Goal: Browse casually

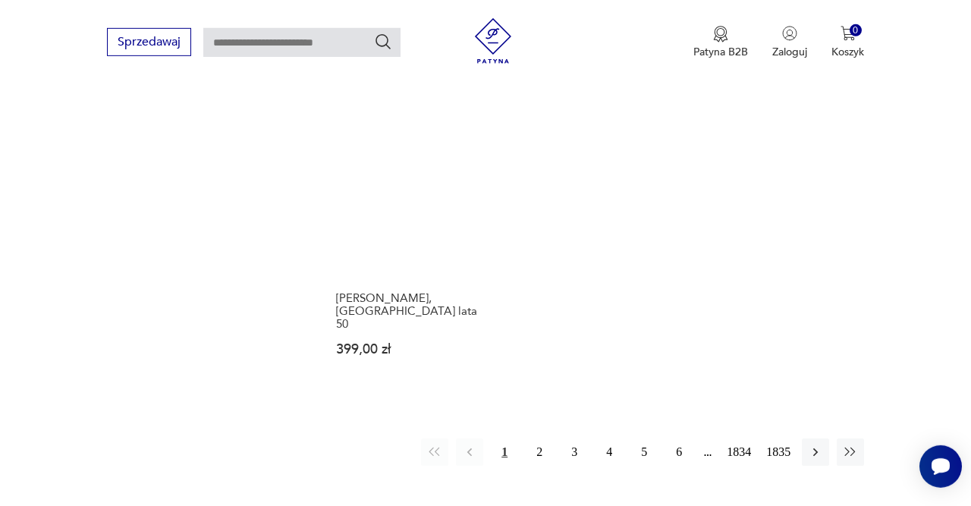
scroll to position [1894, 0]
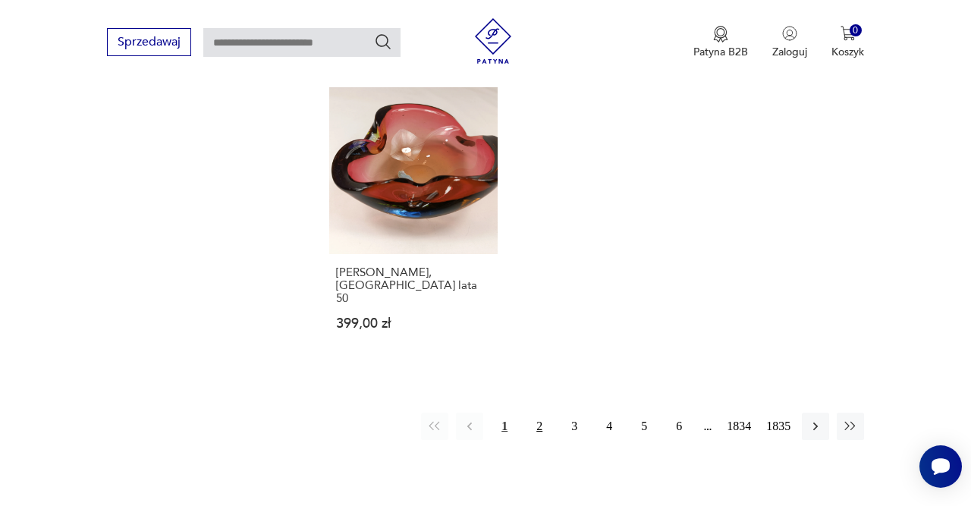
click at [539, 413] on button "2" at bounding box center [539, 426] width 27 height 27
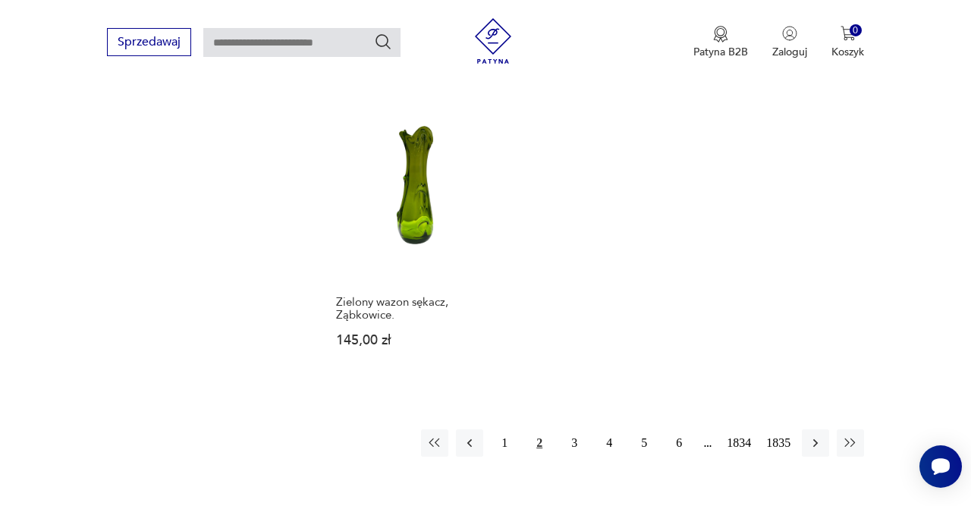
scroll to position [1853, 0]
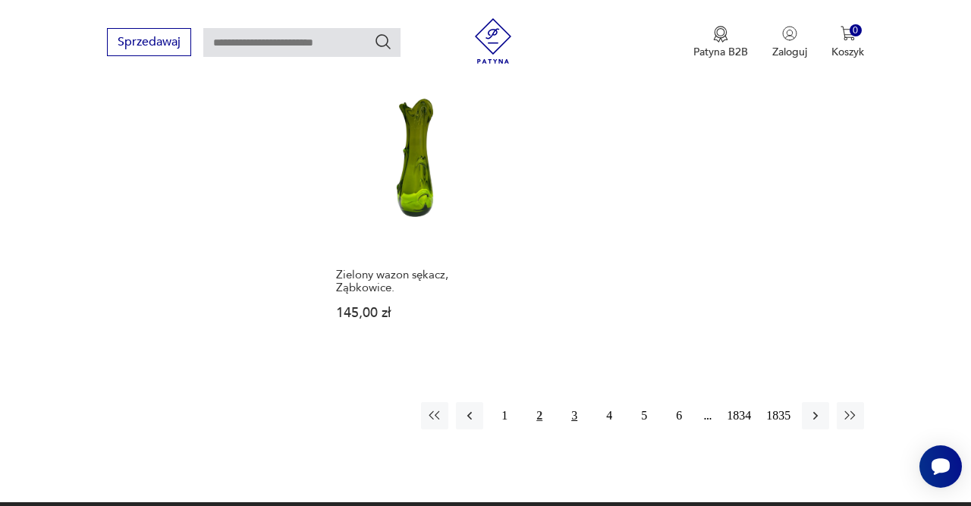
click at [564, 406] on button "3" at bounding box center [574, 415] width 27 height 27
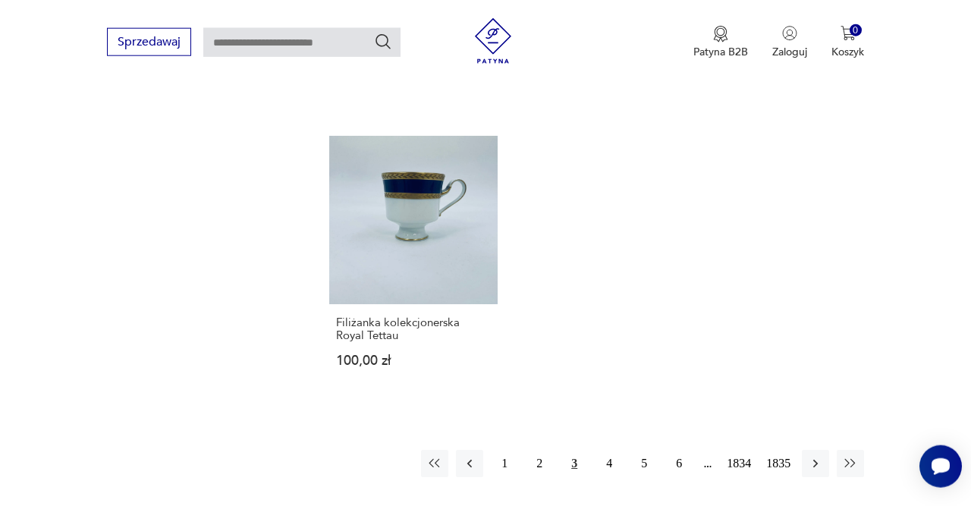
scroll to position [1853, 0]
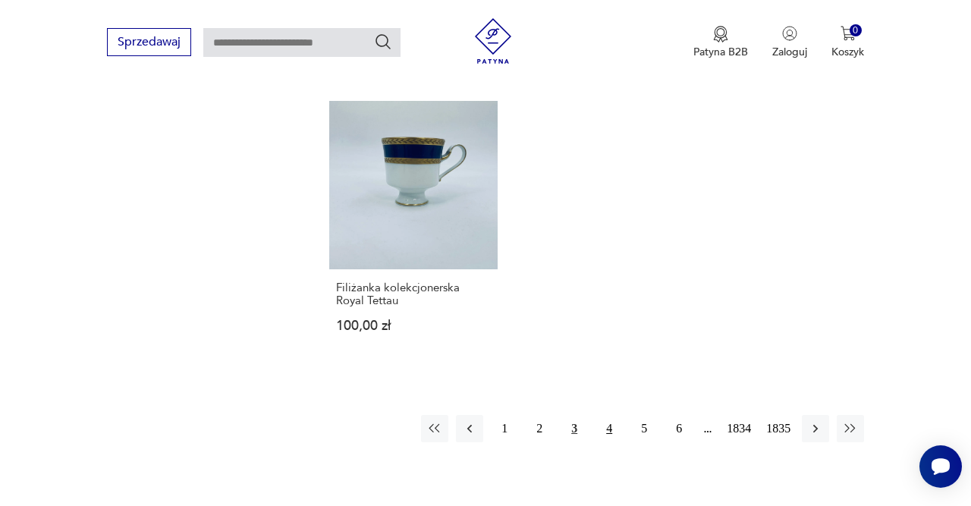
click at [603, 421] on button "4" at bounding box center [609, 428] width 27 height 27
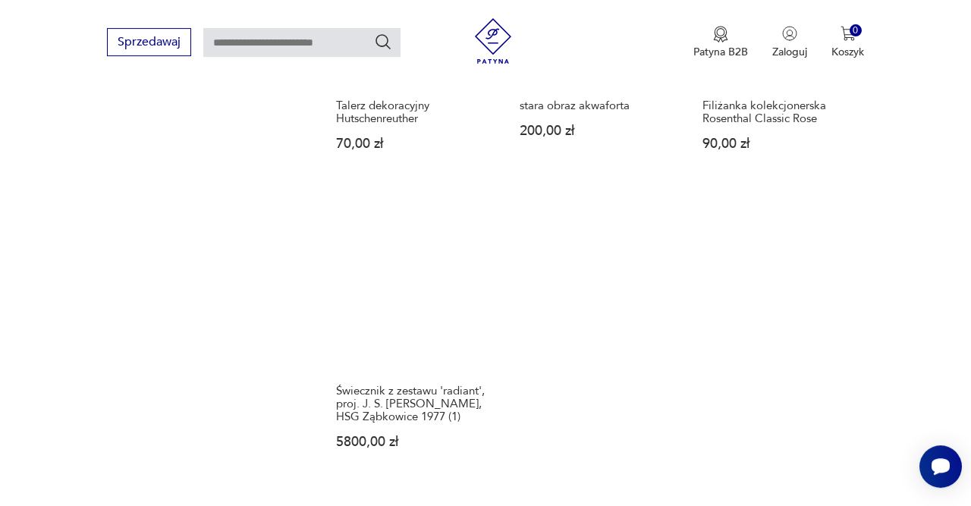
scroll to position [1774, 0]
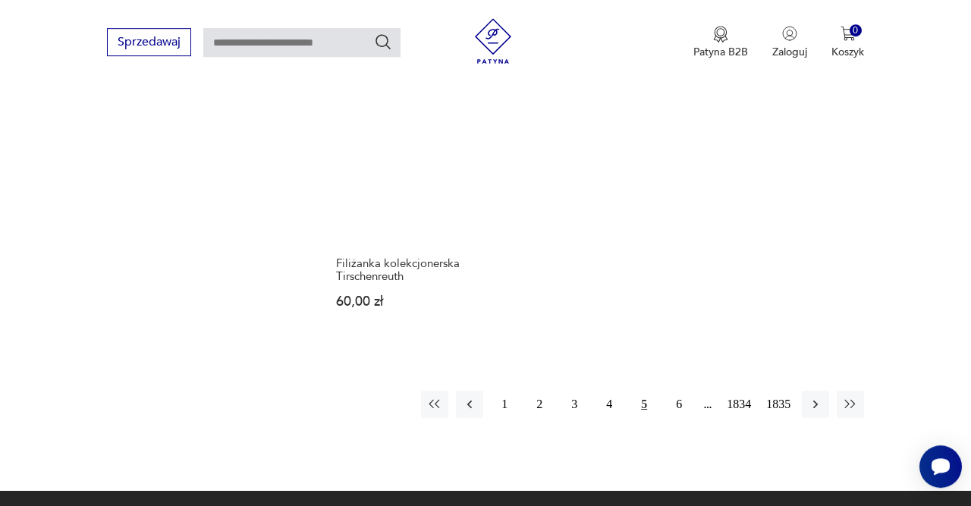
scroll to position [1853, 0]
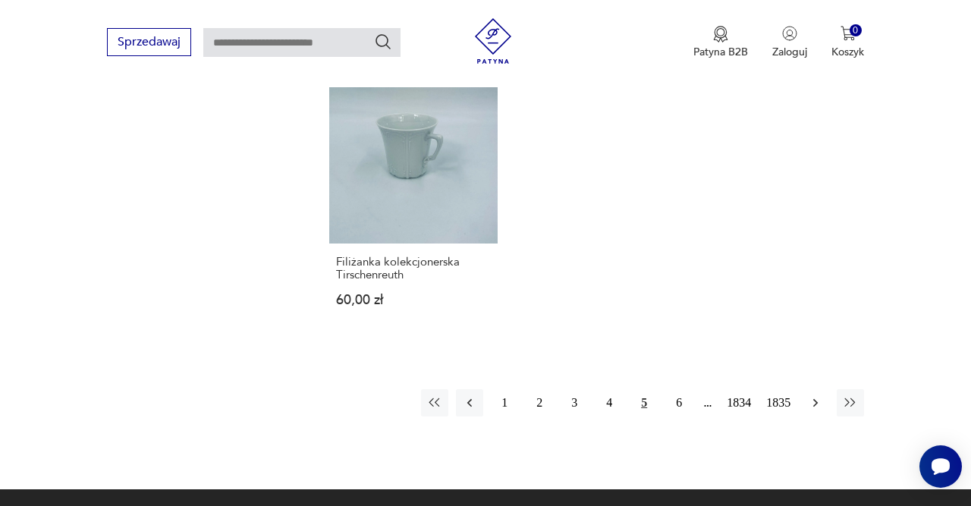
click at [808, 393] on button "button" at bounding box center [815, 402] width 27 height 27
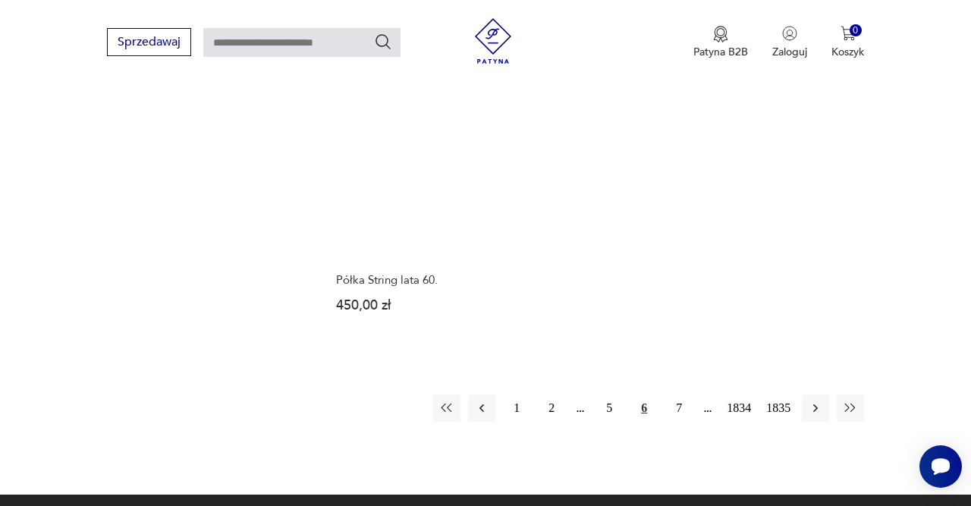
scroll to position [1853, 0]
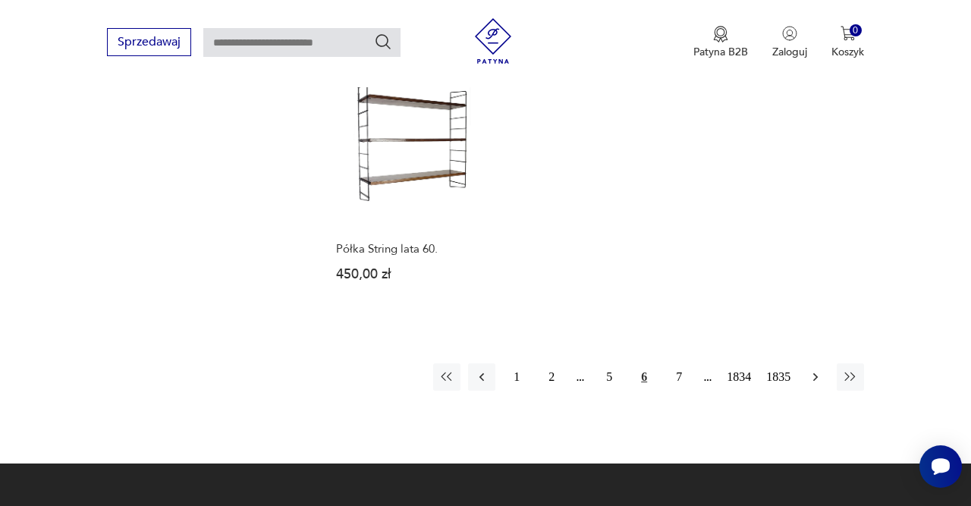
click at [819, 370] on button "button" at bounding box center [815, 376] width 27 height 27
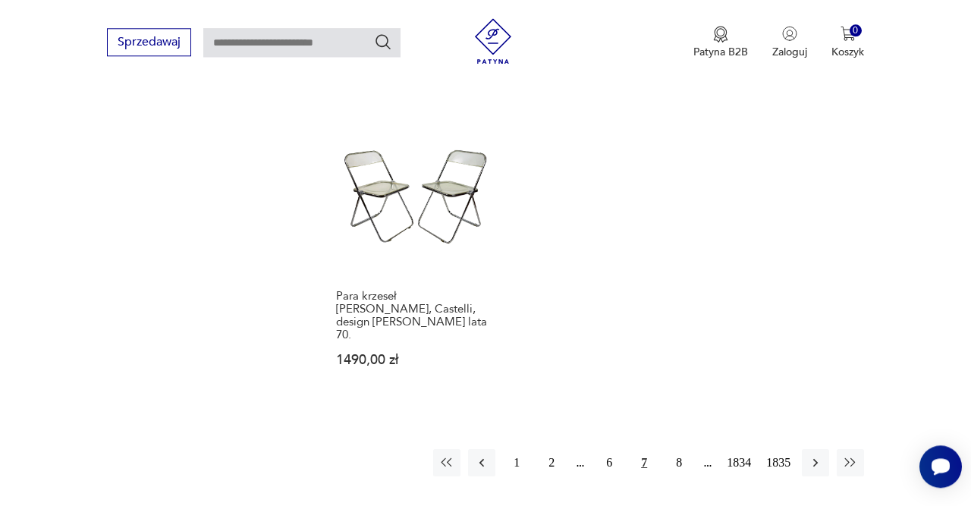
scroll to position [1853, 0]
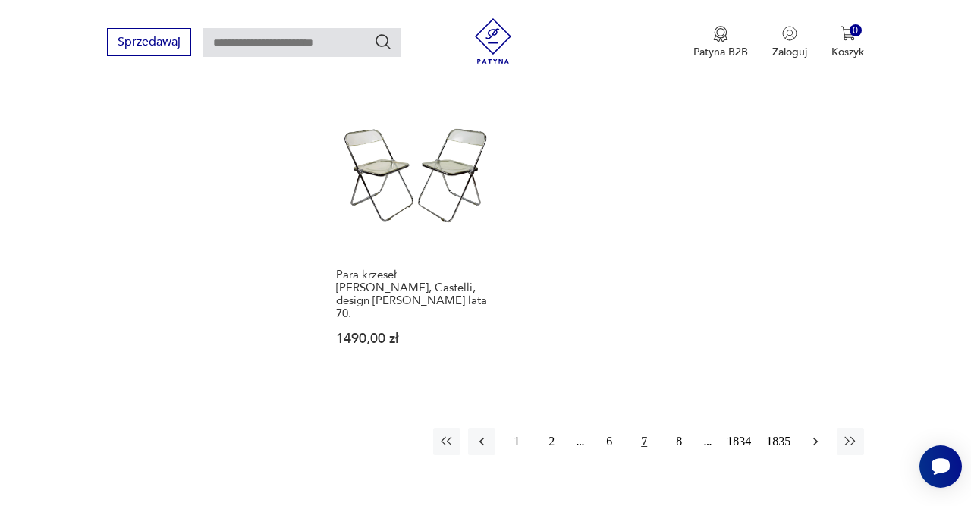
click at [815, 437] on icon "button" at bounding box center [815, 441] width 5 height 8
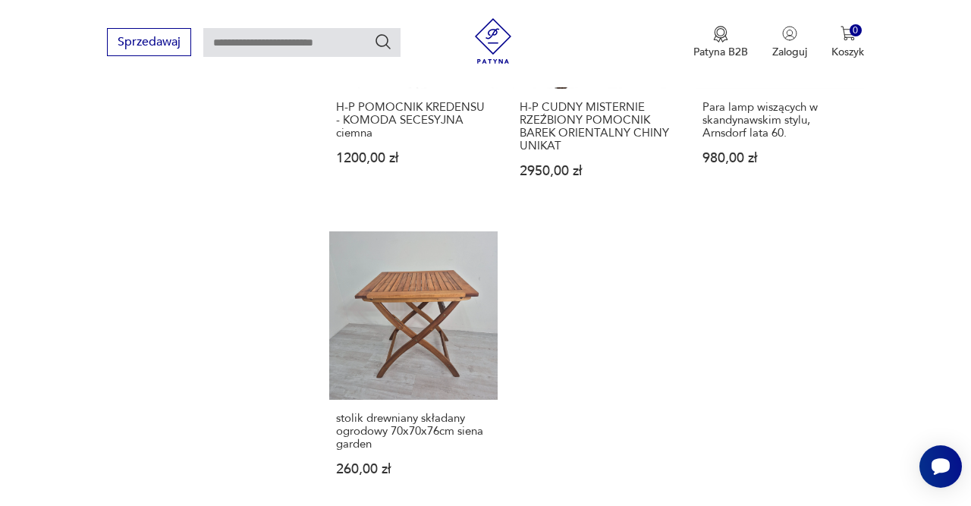
scroll to position [2011, 0]
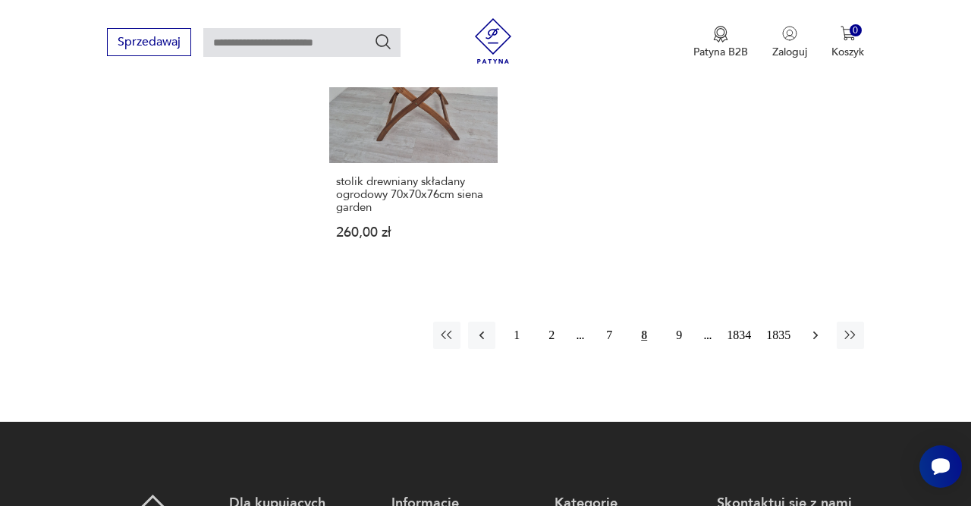
click at [804, 337] on button "button" at bounding box center [815, 335] width 27 height 27
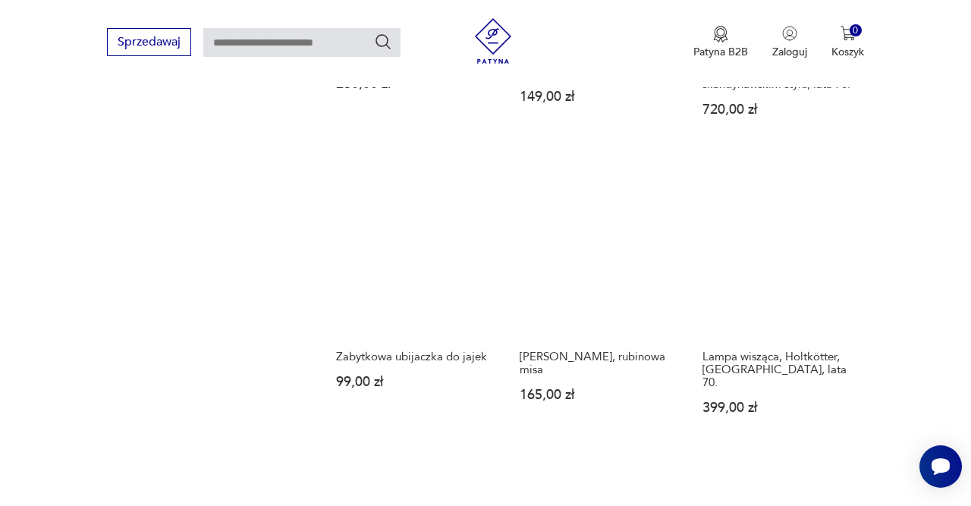
scroll to position [1853, 0]
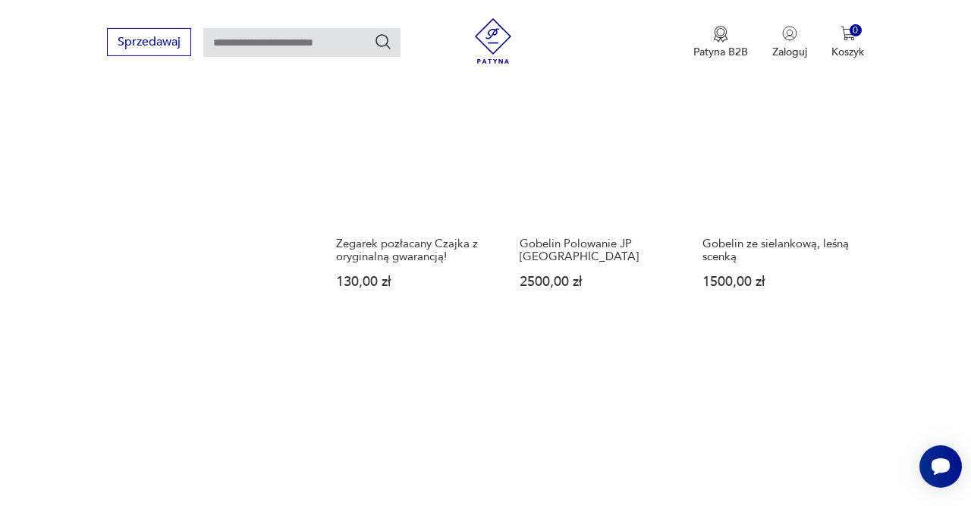
scroll to position [1853, 0]
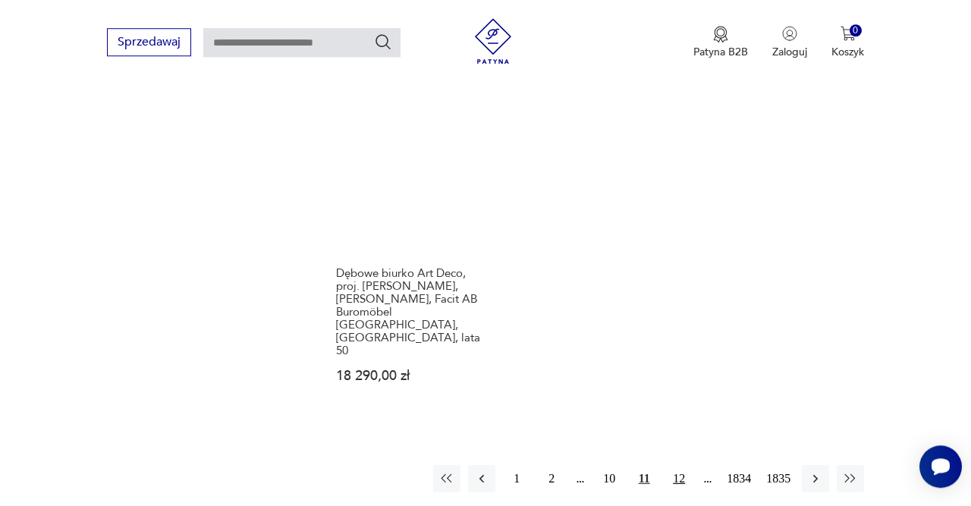
scroll to position [1932, 0]
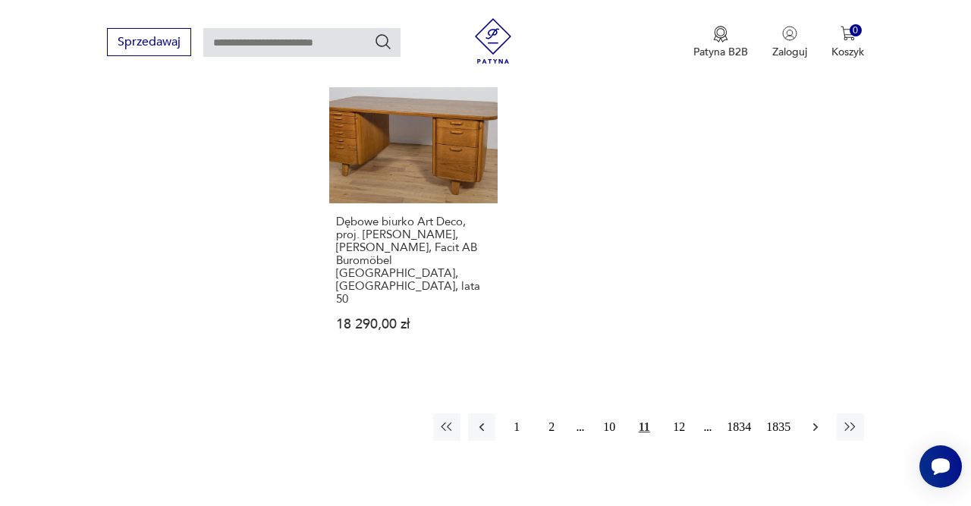
click at [811, 420] on icon "button" at bounding box center [815, 427] width 15 height 15
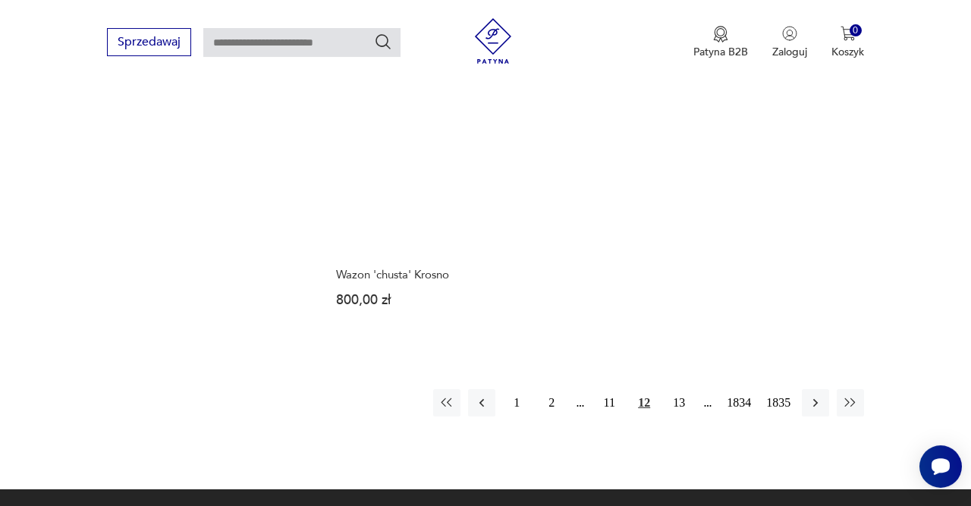
scroll to position [1932, 0]
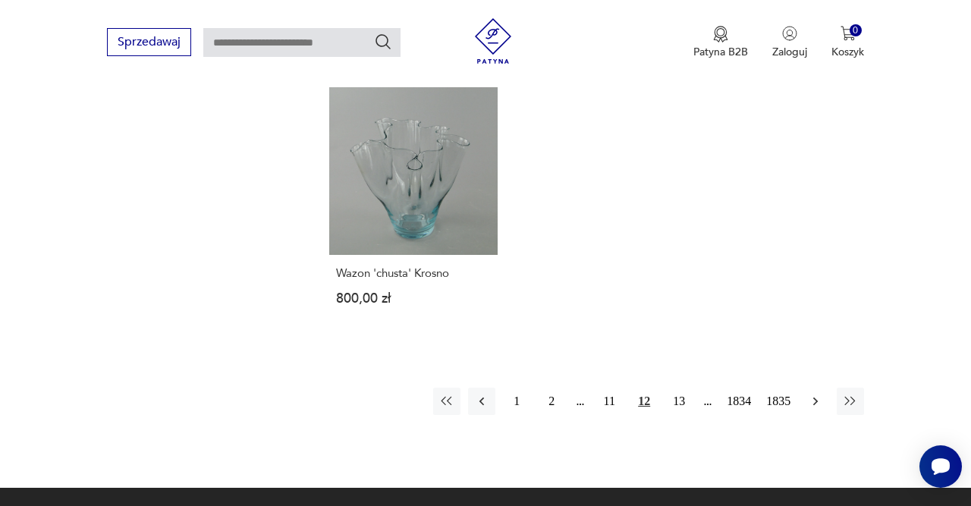
click at [811, 394] on icon "button" at bounding box center [815, 401] width 15 height 15
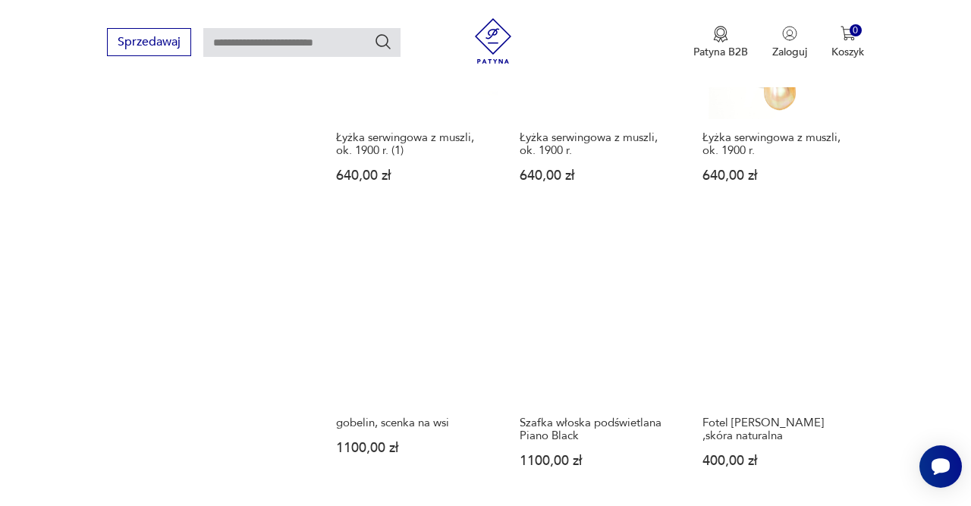
scroll to position [1774, 0]
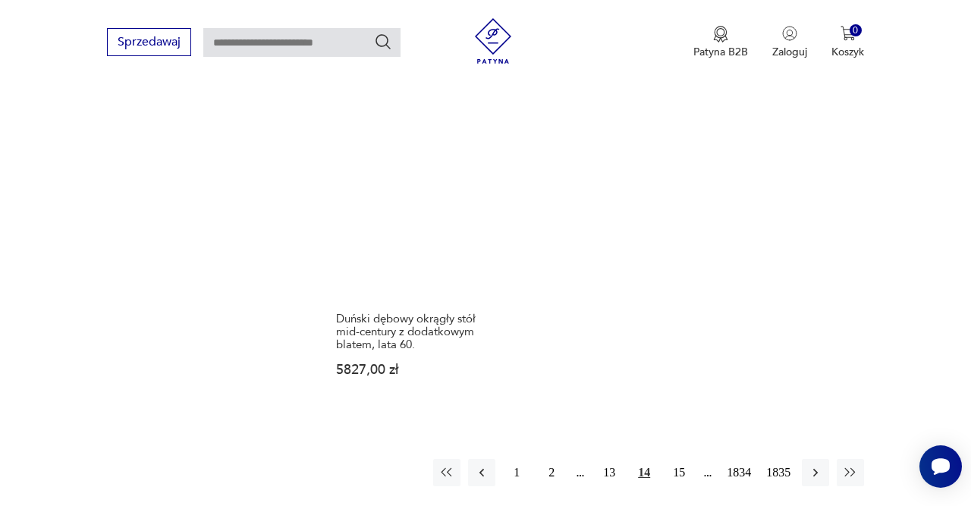
scroll to position [2090, 0]
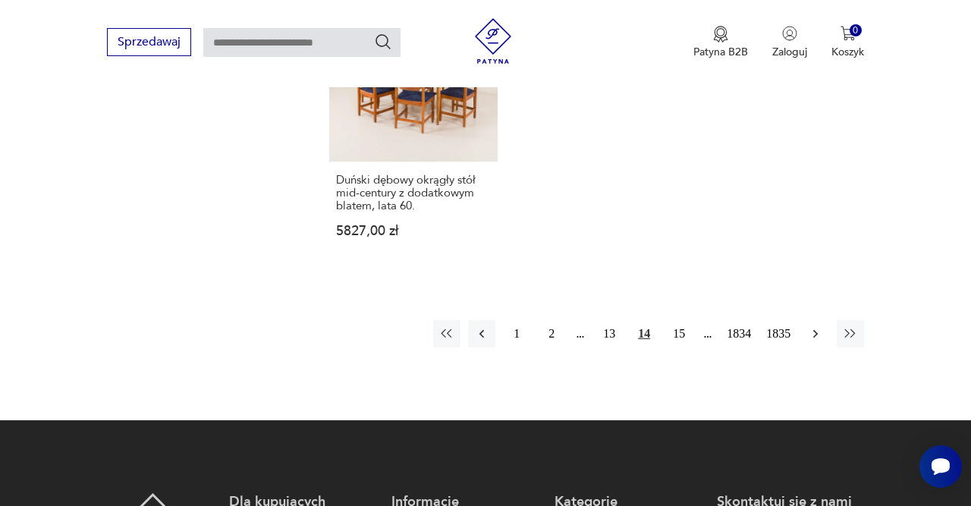
click at [805, 320] on button "button" at bounding box center [815, 333] width 27 height 27
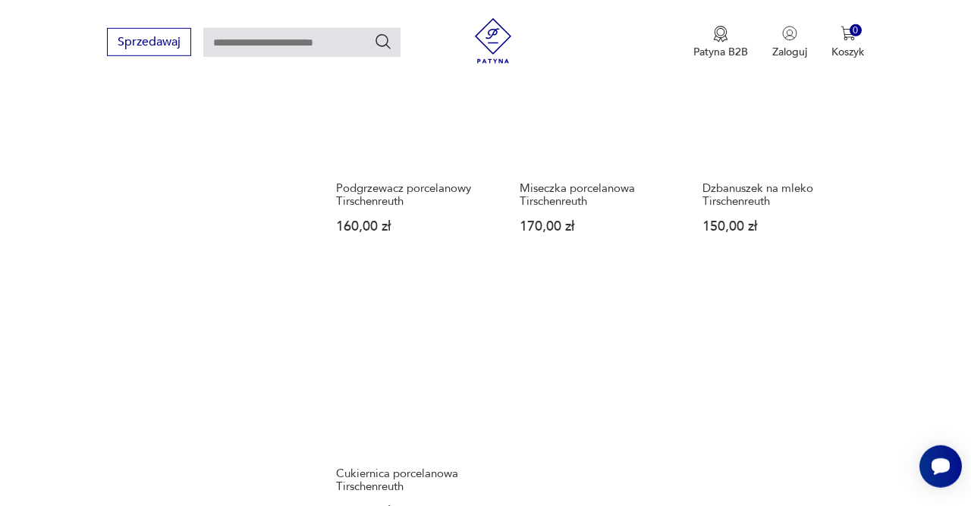
scroll to position [1774, 0]
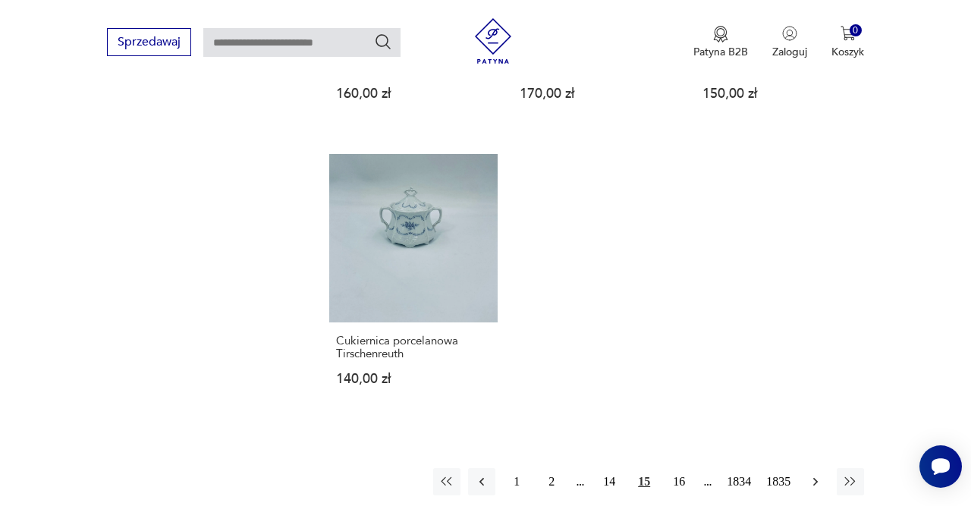
click at [818, 474] on icon "button" at bounding box center [815, 481] width 15 height 15
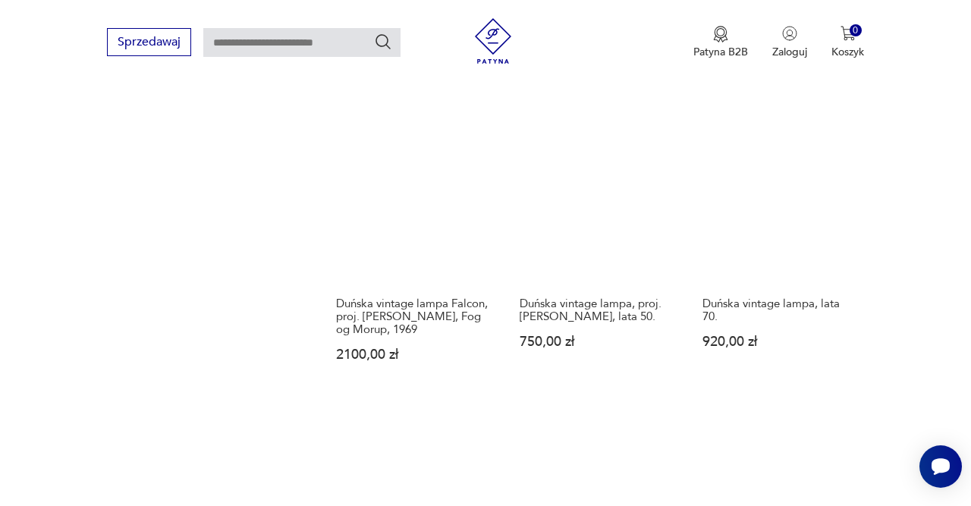
scroll to position [1932, 0]
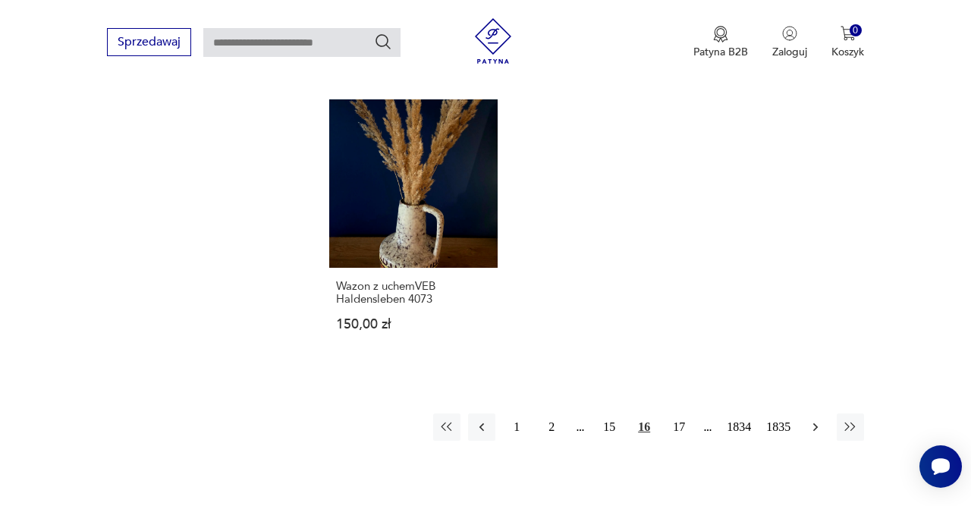
click at [814, 420] on icon "button" at bounding box center [815, 427] width 15 height 15
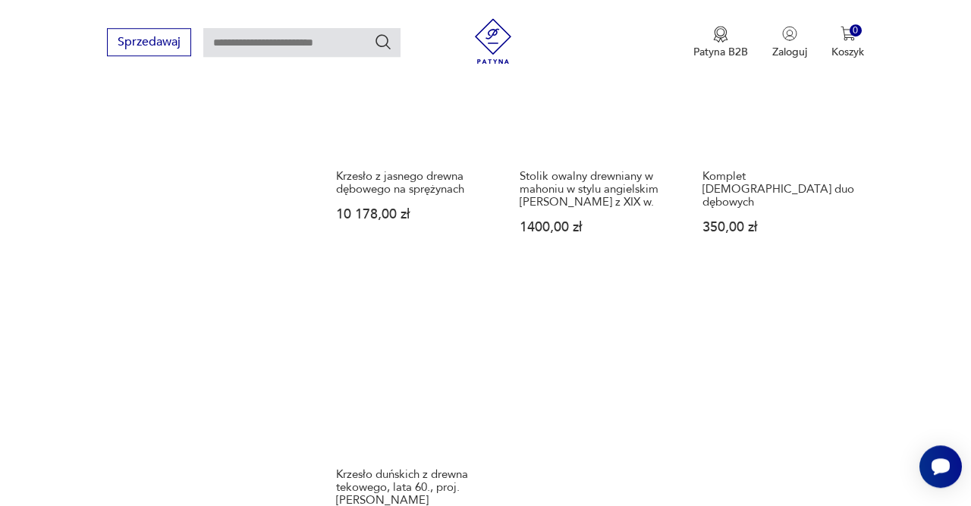
scroll to position [1932, 0]
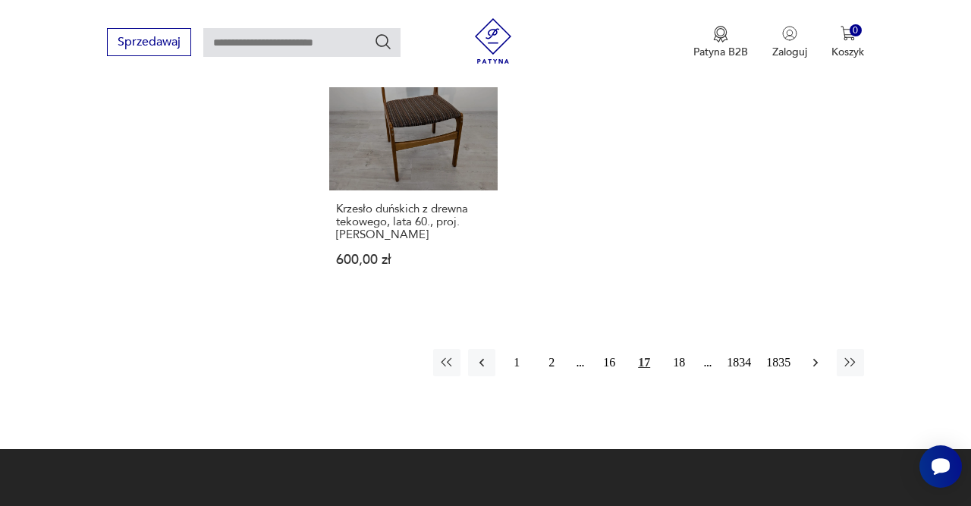
click at [816, 355] on icon "button" at bounding box center [815, 362] width 15 height 15
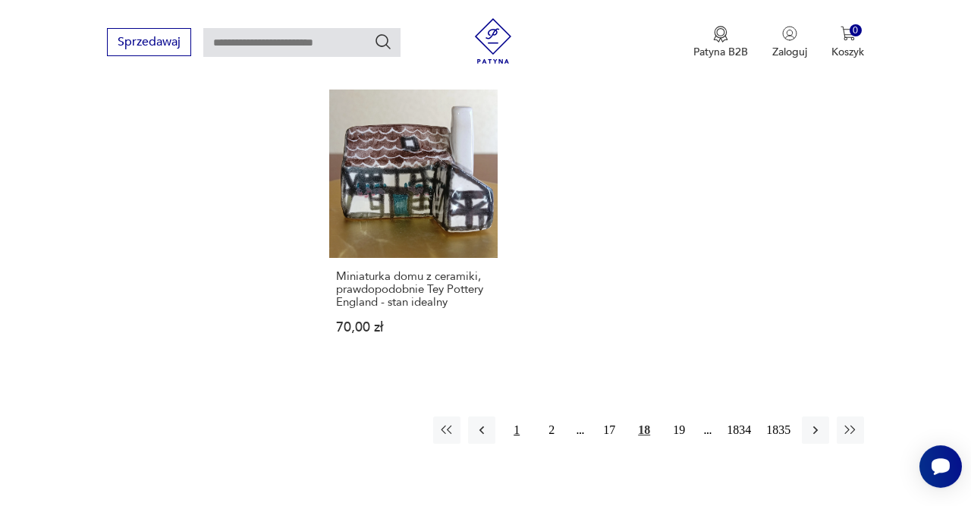
scroll to position [1932, 0]
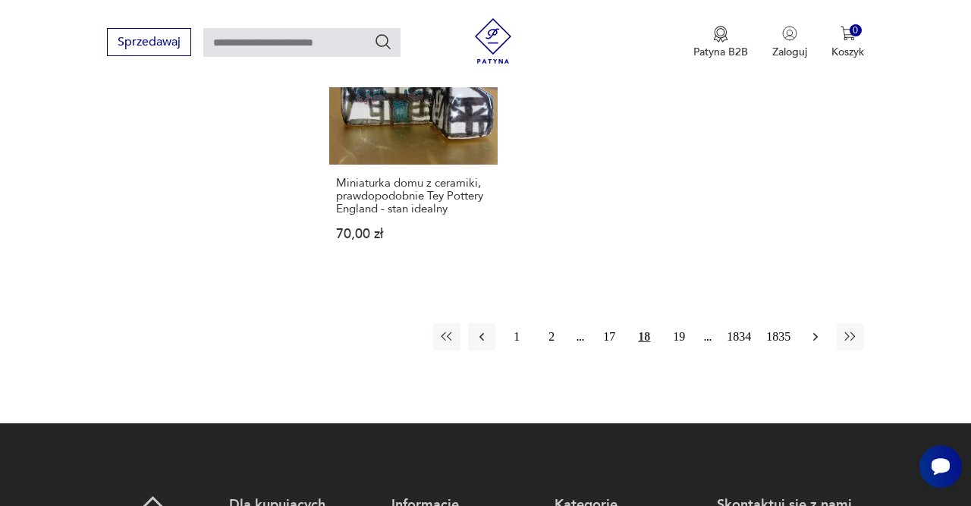
click at [814, 329] on icon "button" at bounding box center [815, 336] width 15 height 15
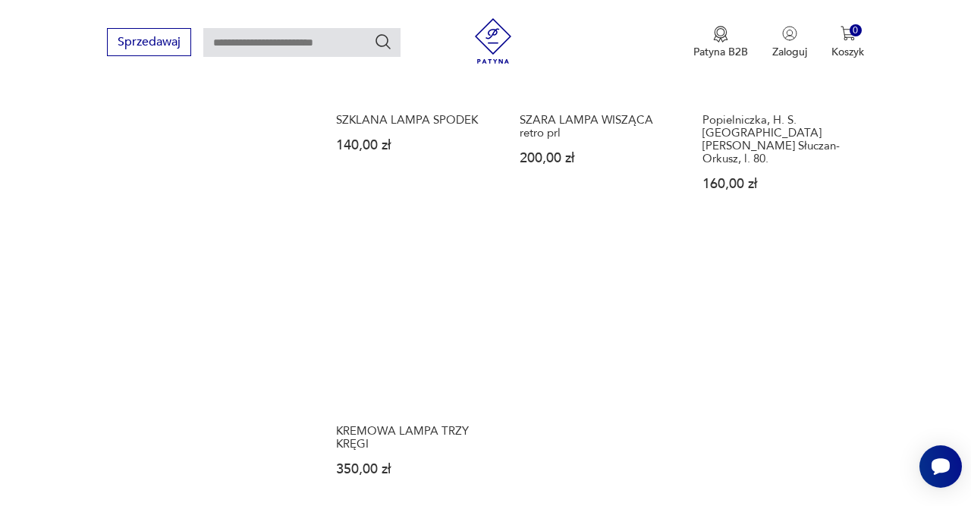
scroll to position [1932, 0]
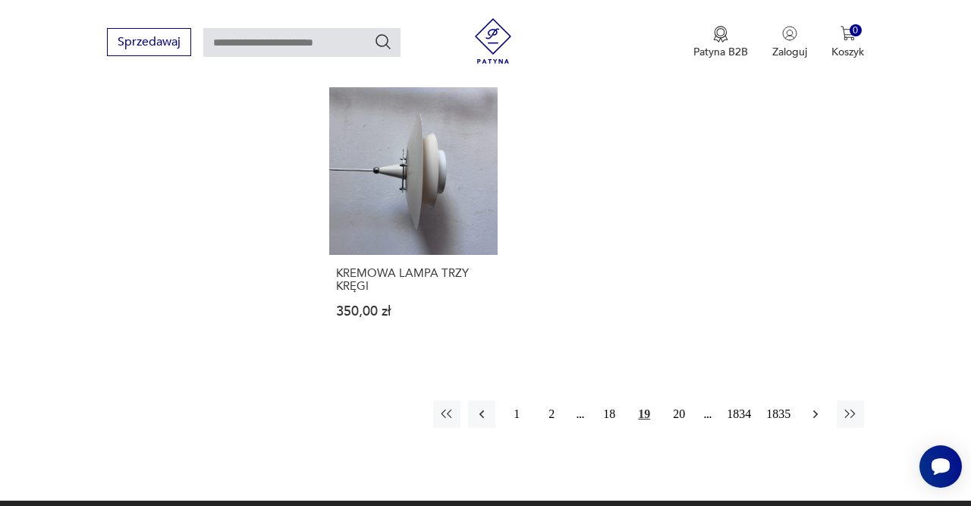
click at [815, 407] on icon "button" at bounding box center [815, 414] width 15 height 15
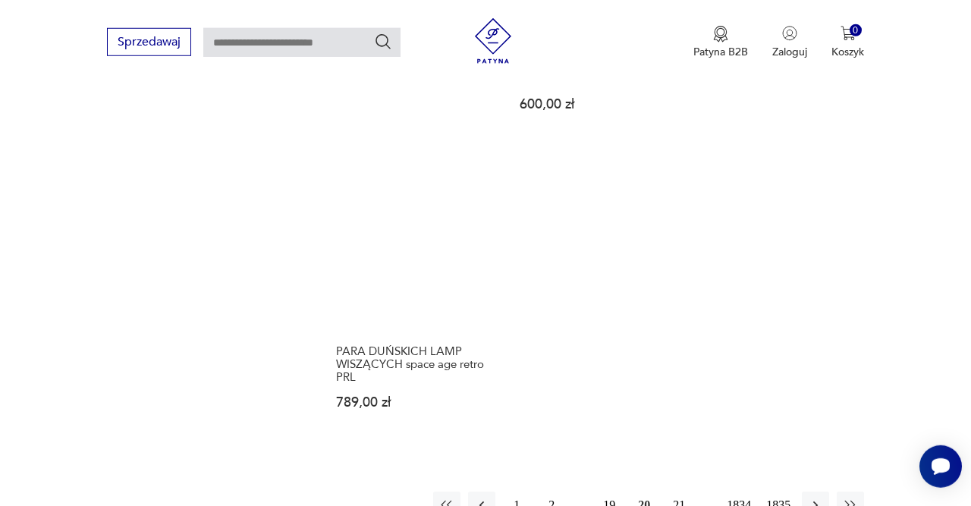
scroll to position [1853, 0]
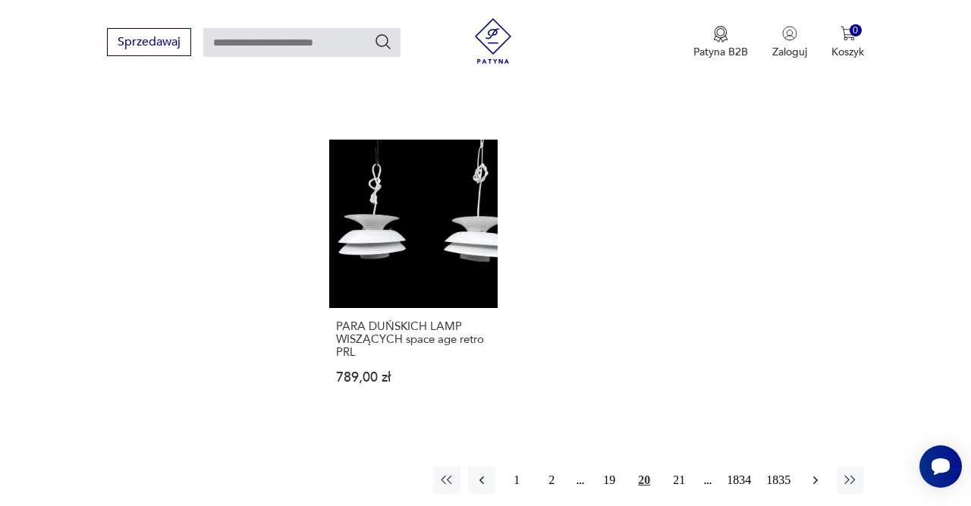
click at [818, 473] on icon "button" at bounding box center [815, 480] width 15 height 15
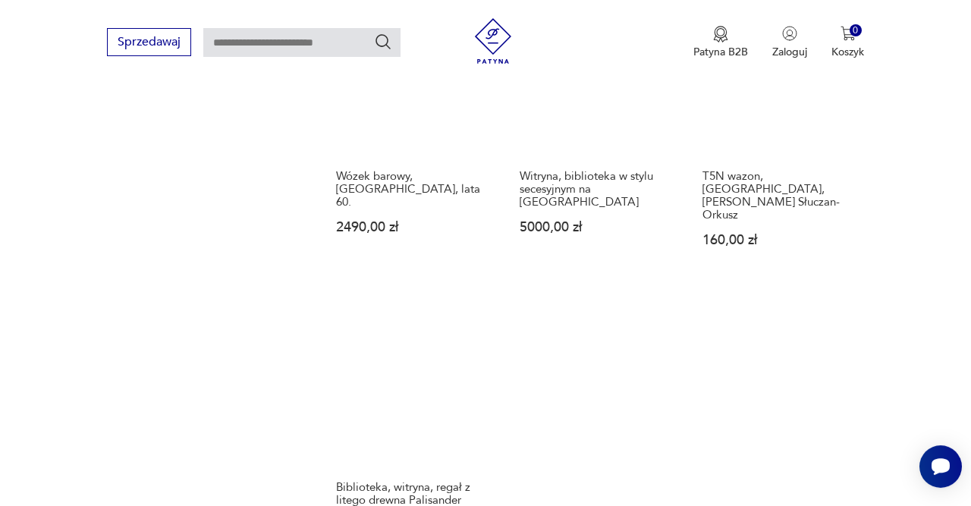
scroll to position [1853, 0]
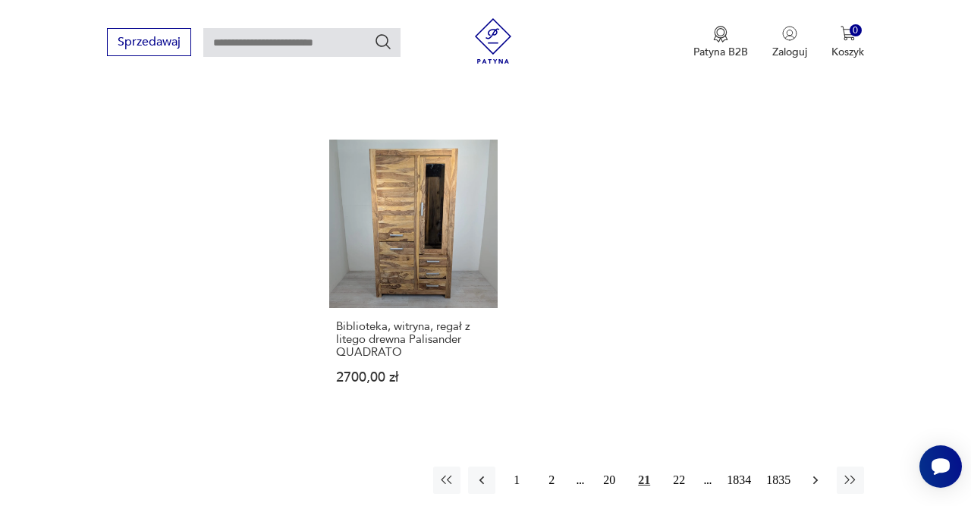
click at [826, 467] on button "button" at bounding box center [815, 480] width 27 height 27
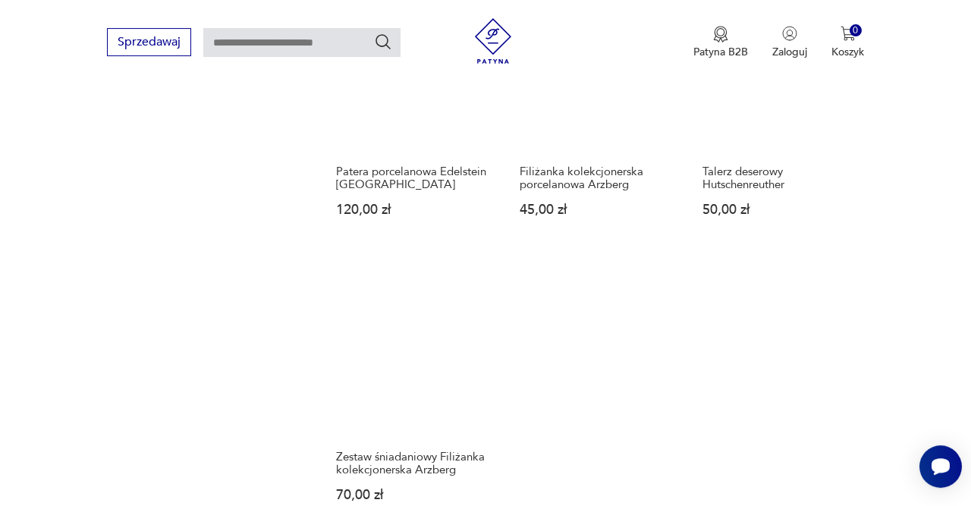
scroll to position [1853, 0]
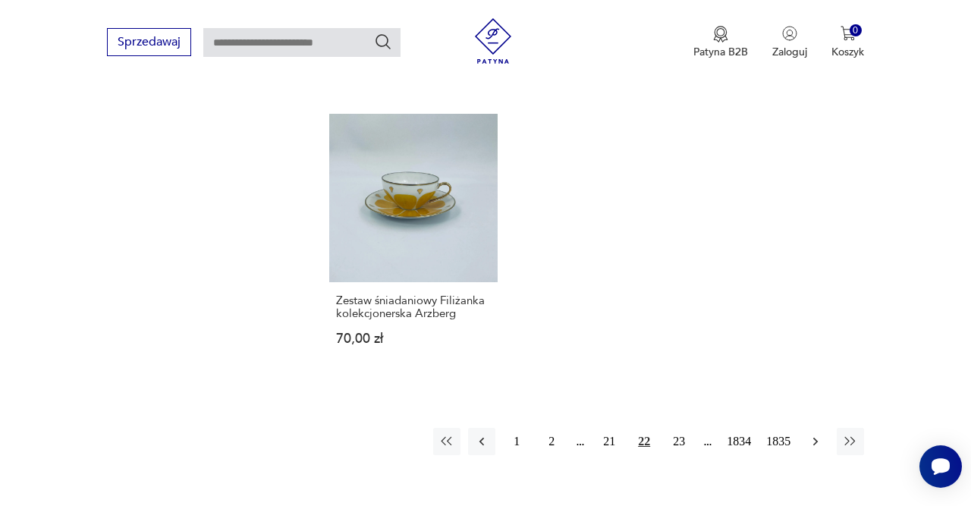
click at [819, 434] on icon "button" at bounding box center [815, 441] width 15 height 15
click at [811, 434] on icon "button" at bounding box center [815, 441] width 15 height 15
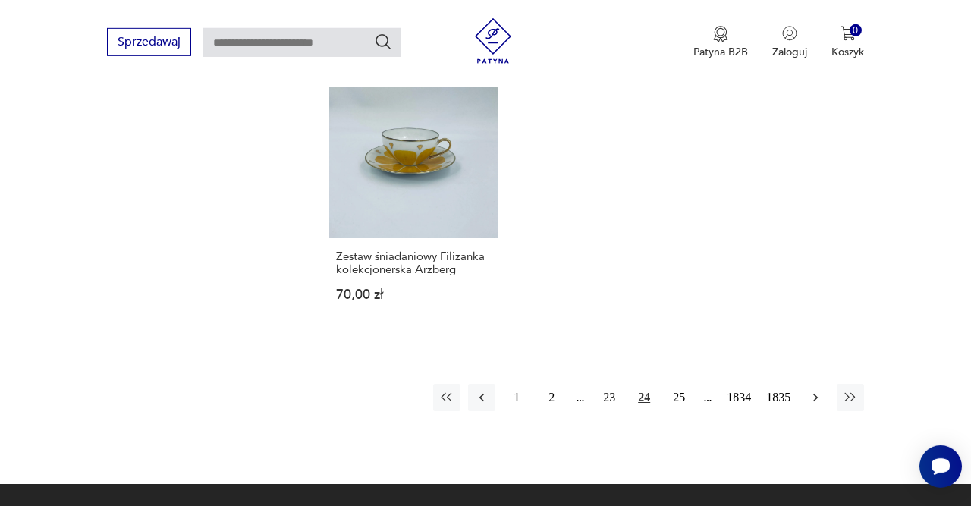
click at [816, 393] on icon "button" at bounding box center [815, 397] width 5 height 8
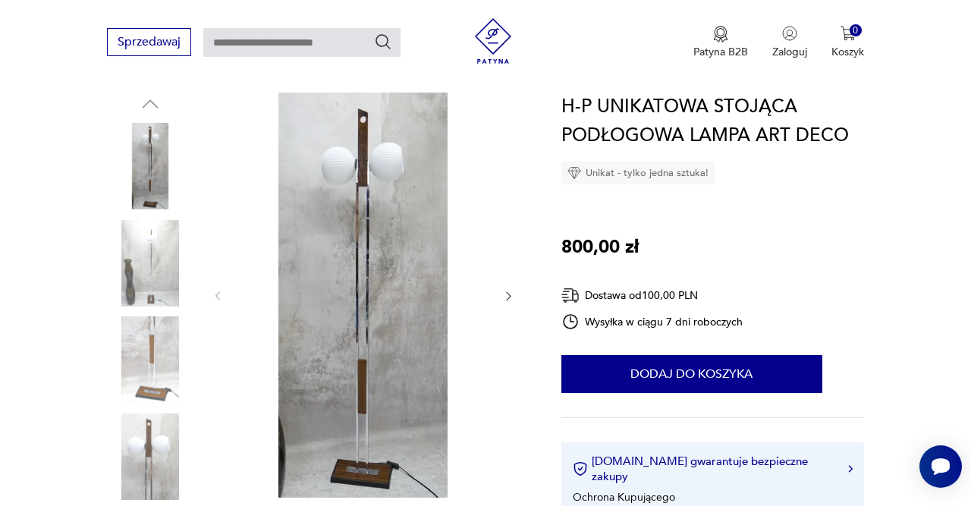
click at [506, 298] on icon "button" at bounding box center [508, 296] width 12 height 12
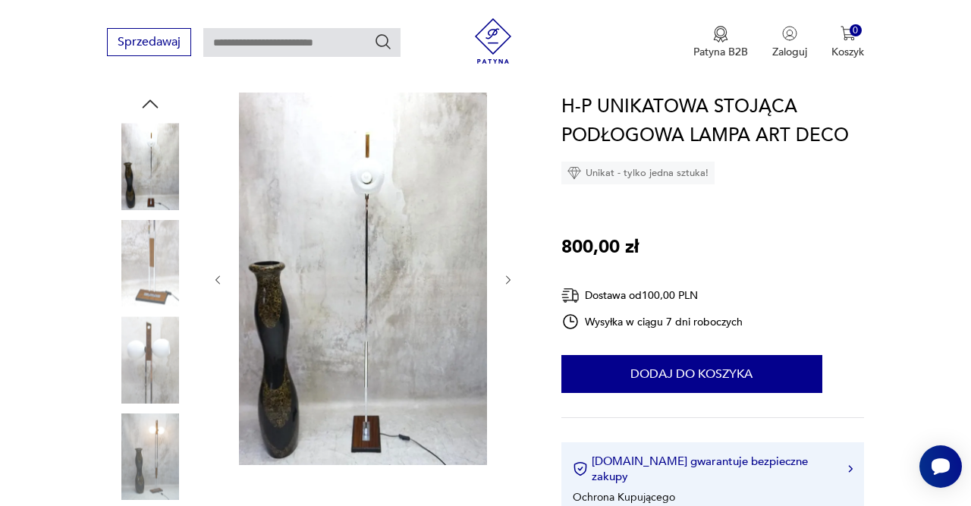
click at [507, 282] on icon "button" at bounding box center [508, 280] width 12 height 12
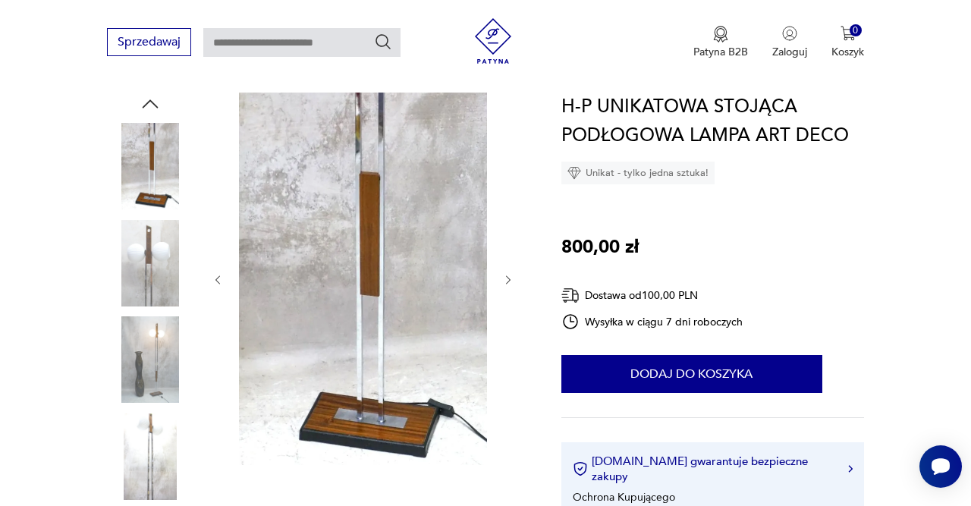
click at [507, 282] on icon "button" at bounding box center [508, 280] width 12 height 12
